Goal: Find contact information: Find contact information

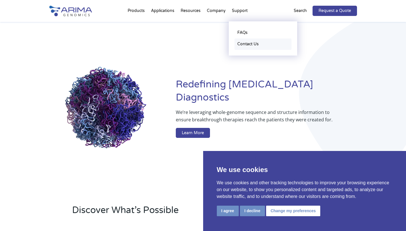
click at [252, 44] on link "Contact Us" at bounding box center [262, 43] width 57 height 11
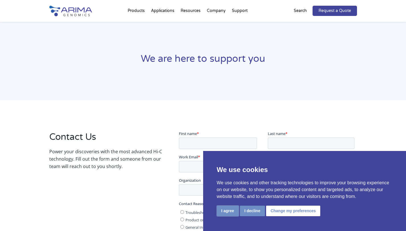
click at [225, 210] on button "I agree" at bounding box center [228, 211] width 22 height 11
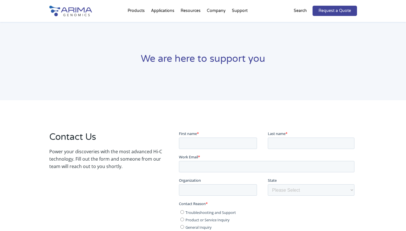
click at [383, 52] on div "We are here to support you" at bounding box center [203, 61] width 406 height 78
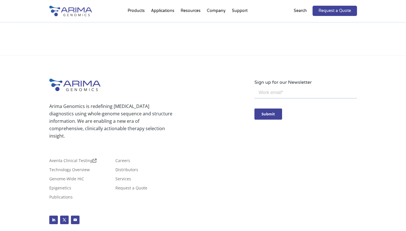
scroll to position [312, 0]
